Goal: Task Accomplishment & Management: Use online tool/utility

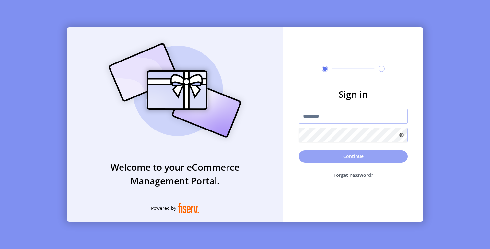
type input "**********"
click at [353, 155] on button "Continue" at bounding box center [353, 156] width 109 height 12
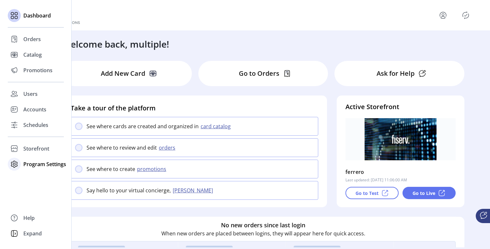
click at [39, 164] on span "Program Settings" at bounding box center [44, 164] width 43 height 8
click at [39, 176] on span "Templates" at bounding box center [36, 177] width 26 height 8
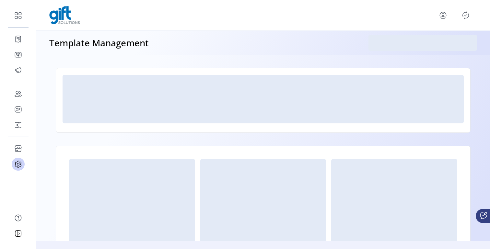
click at [261, 48] on div "Template Management" at bounding box center [262, 43] width 453 height 24
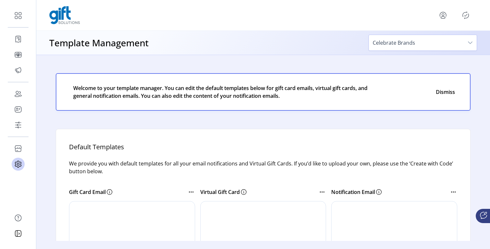
click at [191, 193] on icon at bounding box center [191, 192] width 8 height 8
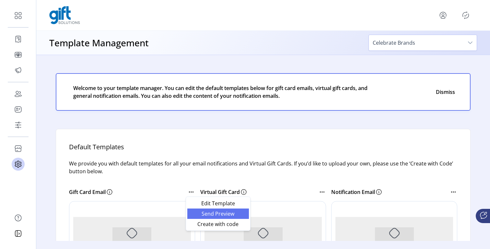
click at [216, 213] on span "Send Preview" at bounding box center [218, 213] width 54 height 5
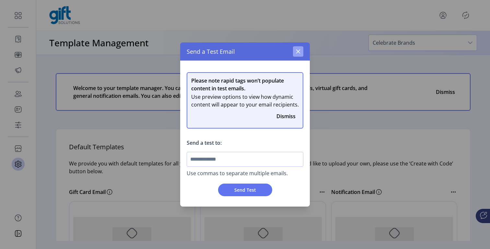
click at [298, 54] on icon "button" at bounding box center [297, 51] width 5 height 5
